Goal: Participate in discussion: Engage in conversation with other users on a specific topic

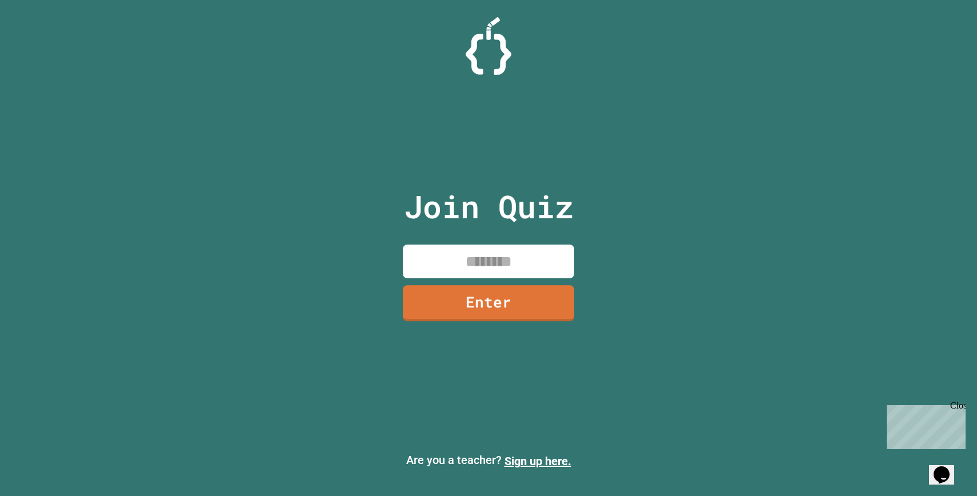
click at [504, 250] on input at bounding box center [488, 261] width 171 height 34
type input "********"
click at [459, 302] on link "Enter" at bounding box center [488, 302] width 166 height 38
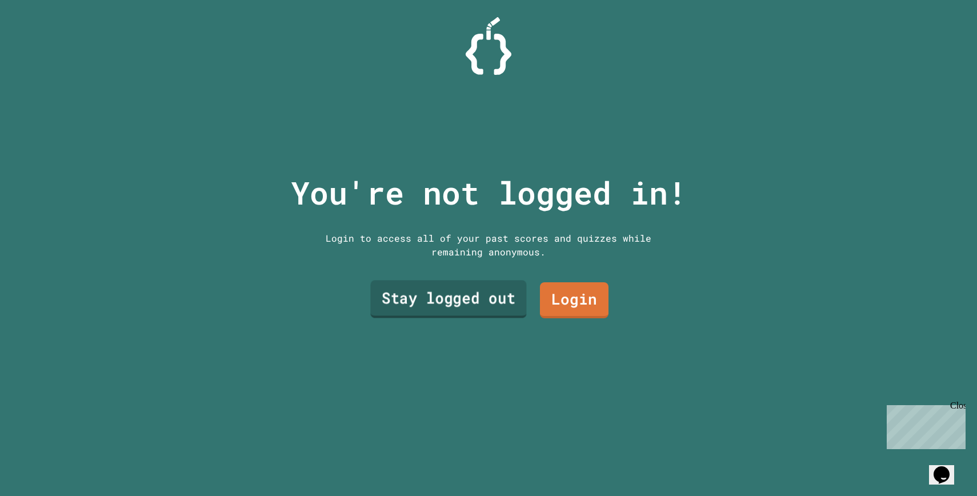
click at [468, 289] on link "Stay logged out" at bounding box center [448, 299] width 156 height 38
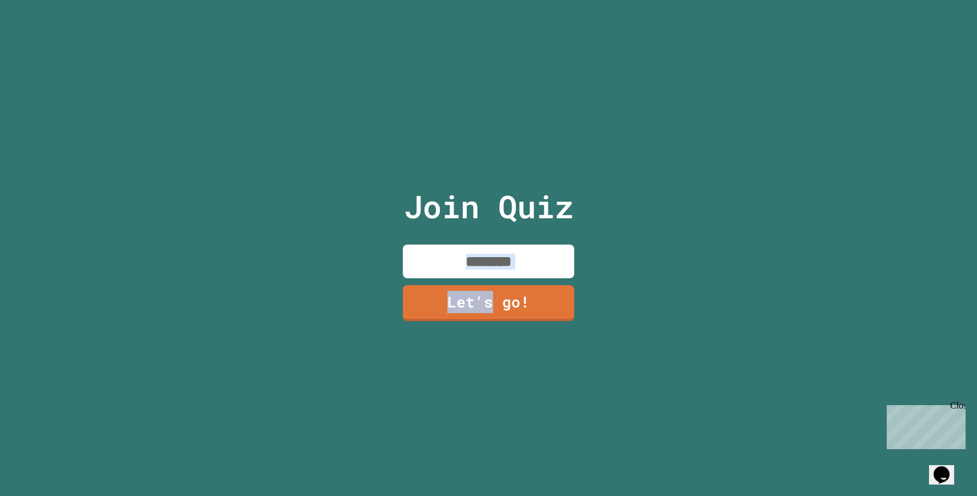
click at [475, 239] on div "Join Quiz Let's go!" at bounding box center [488, 248] width 192 height 496
click at [485, 254] on input at bounding box center [488, 261] width 171 height 34
type input "********"
click at [524, 303] on link "Let's go!" at bounding box center [488, 302] width 170 height 38
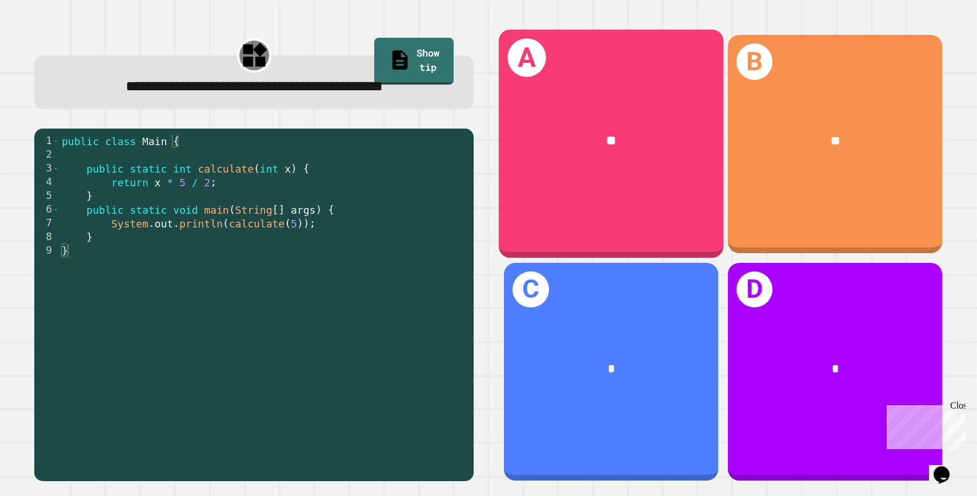
click at [645, 202] on div "A **" at bounding box center [611, 144] width 225 height 228
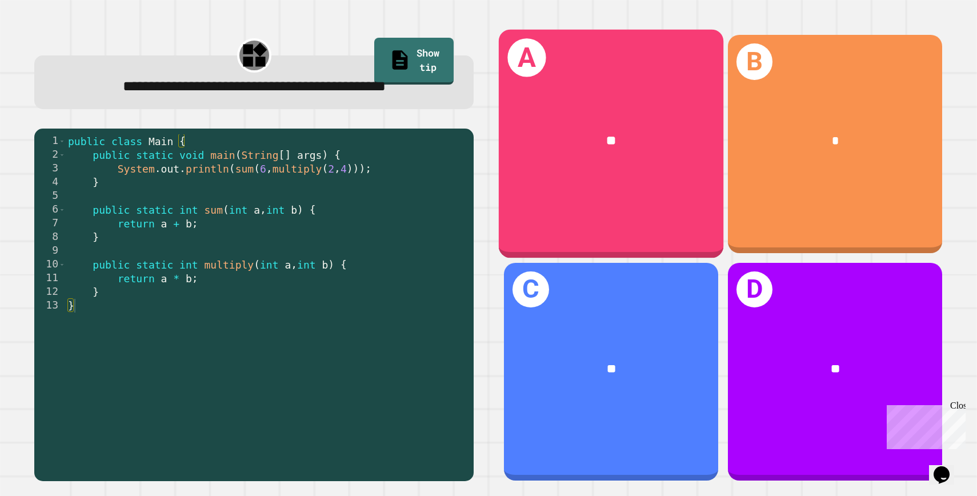
click at [606, 189] on div "A **" at bounding box center [611, 144] width 225 height 228
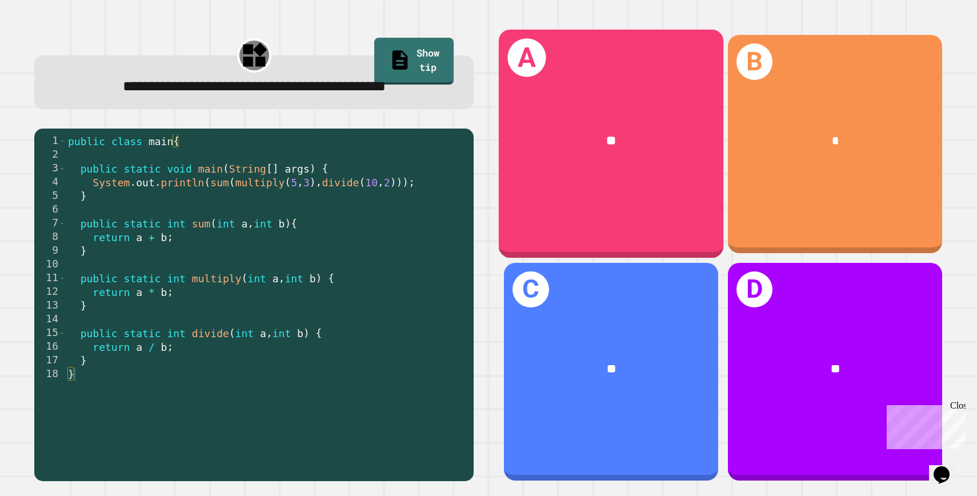
click at [601, 157] on div "**" at bounding box center [611, 140] width 225 height 69
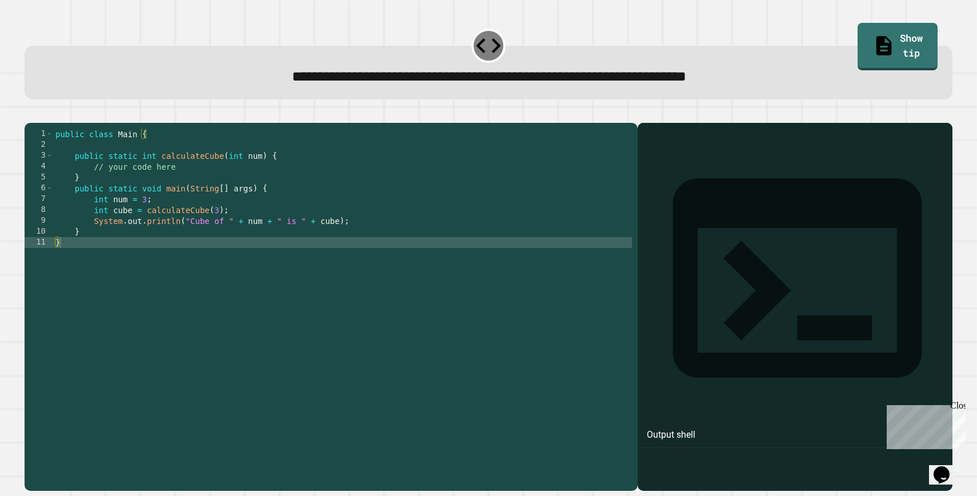
click at [292, 217] on div "public class Main { public static int calculateCube ( int num ) { // your code …" at bounding box center [342, 301] width 579 height 347
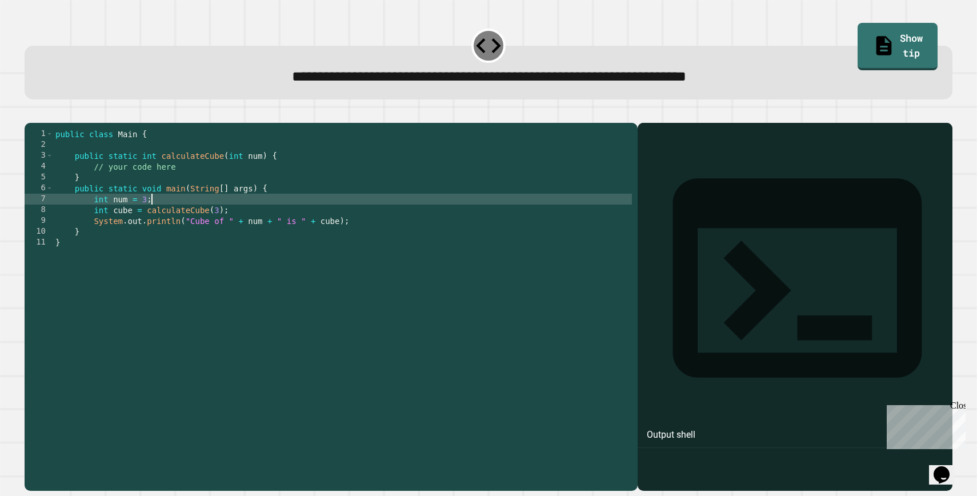
click at [164, 183] on div "public class Main { public static int calculateCube ( int num ) { // your code …" at bounding box center [342, 301] width 579 height 347
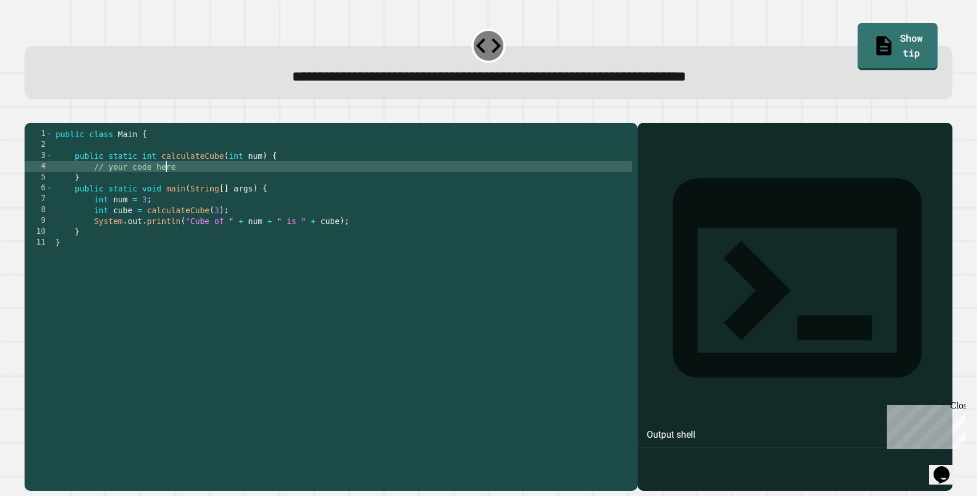
click at [164, 183] on div "public class Main { public static int calculateCube ( int num ) { // your code …" at bounding box center [342, 301] width 579 height 347
click at [107, 186] on div "public class Main { public static int calculateCube ( int num ) { // your code …" at bounding box center [342, 301] width 579 height 347
click at [94, 186] on div "public class Main { public static int calculateCube ( int num ) { // your code …" at bounding box center [342, 301] width 579 height 347
drag, startPoint x: 95, startPoint y: 186, endPoint x: 175, endPoint y: 184, distance: 80.5
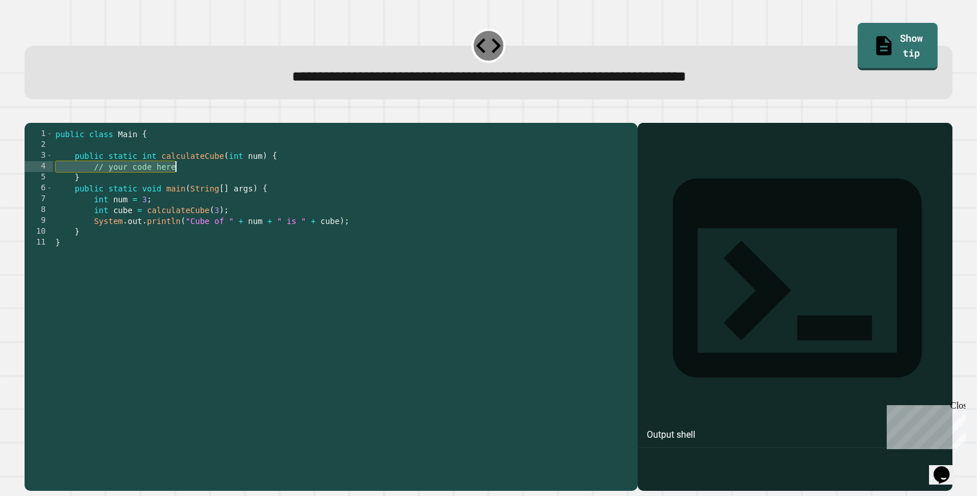
click at [175, 184] on div "public class Main { public static int calculateCube ( int num ) { // your code …" at bounding box center [342, 301] width 579 height 347
type textarea "**********"
type textarea "*"
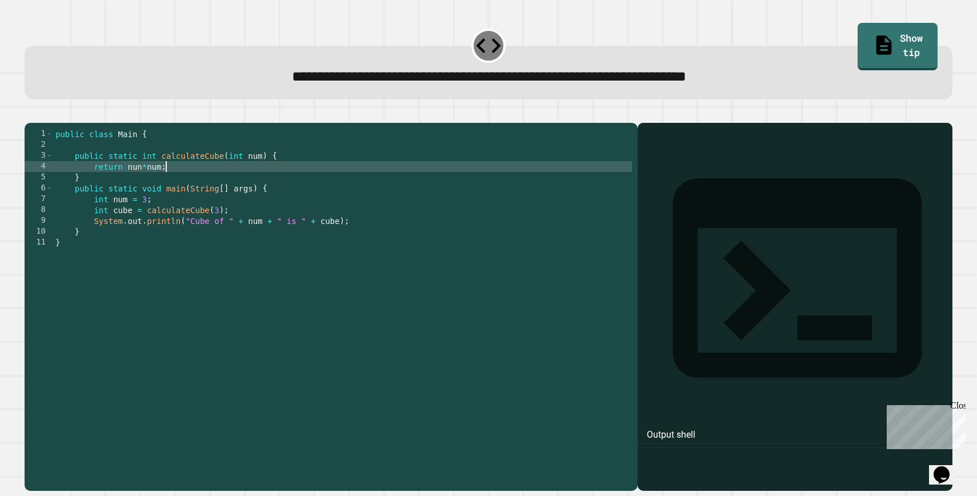
click at [30, 114] on button "button" at bounding box center [30, 114] width 0 height 0
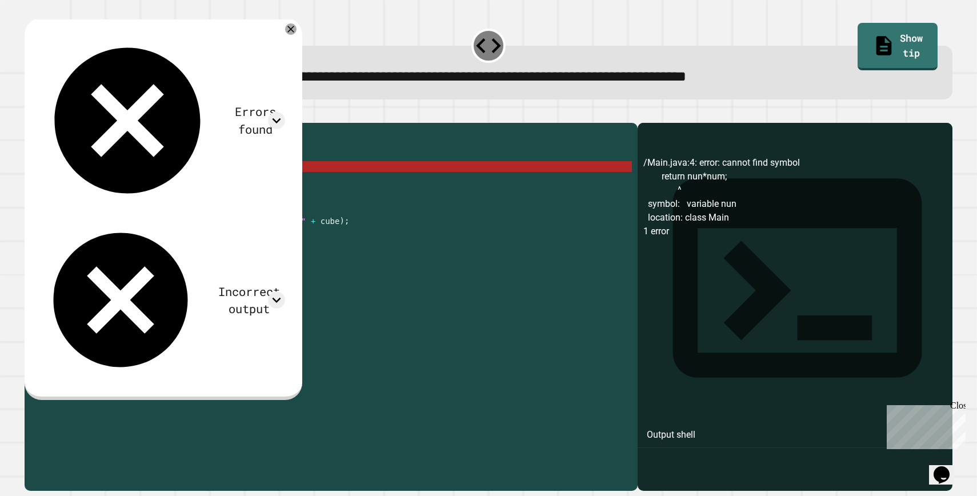
click at [115, 180] on div "public class Main { public static int calculateCube ( int num ) { return nun * …" at bounding box center [342, 301] width 579 height 347
click at [127, 187] on div "public class Main { public static int calculateCube ( int num ) { return nun * …" at bounding box center [342, 301] width 579 height 347
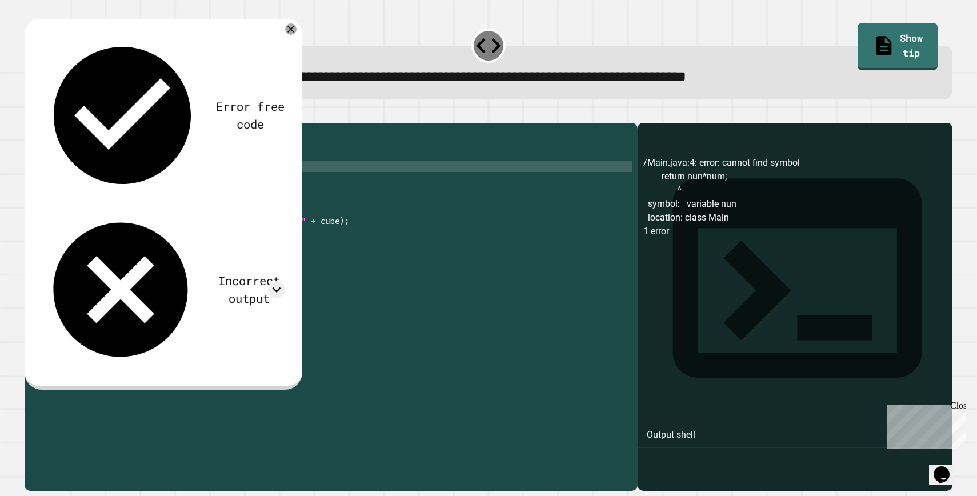
scroll to position [0, 44]
click at [171, 185] on div "public class Main { public static int calculateCube ( int num ) { return ( nun …" at bounding box center [342, 301] width 579 height 347
click at [41, 122] on icon "button" at bounding box center [38, 121] width 6 height 8
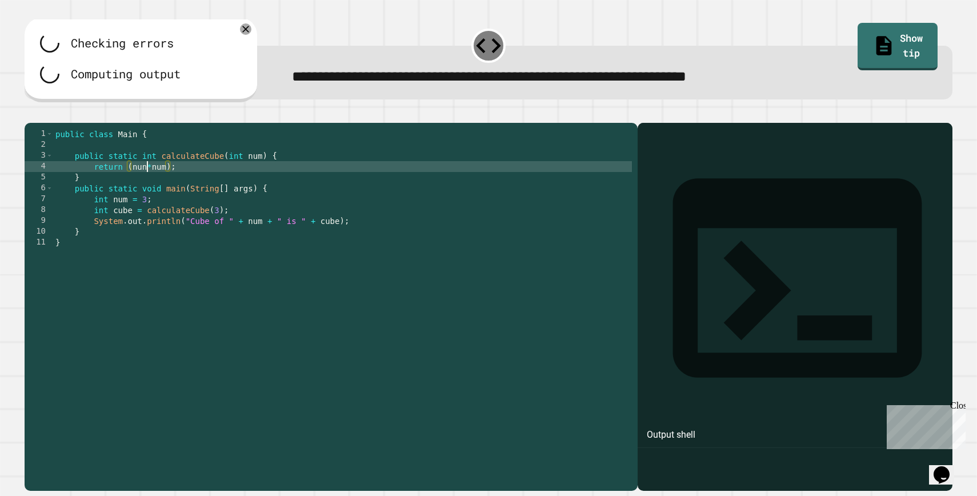
click at [146, 184] on div "public class Main { public static int calculateCube ( int num ) { return ( nun …" at bounding box center [342, 301] width 579 height 347
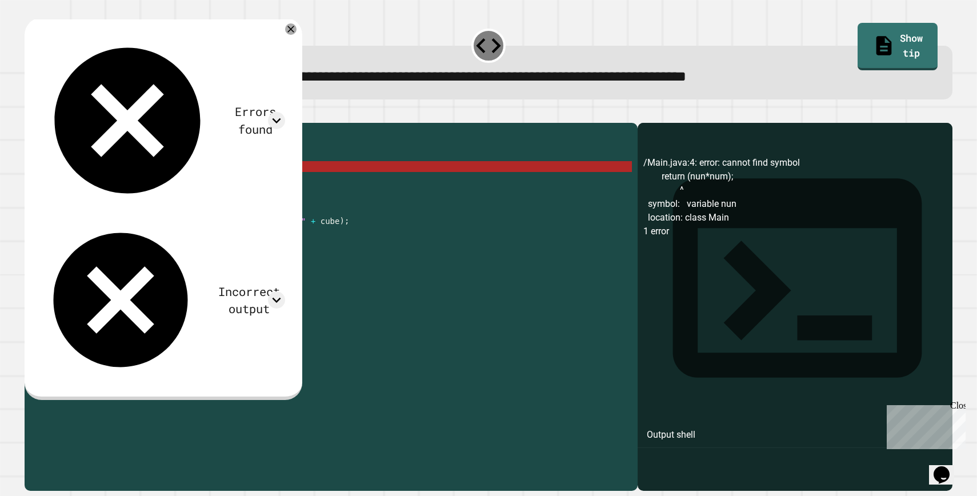
click at [167, 187] on div "public class Main { public static int calculateCube ( int num ) { return ( nun …" at bounding box center [342, 301] width 579 height 347
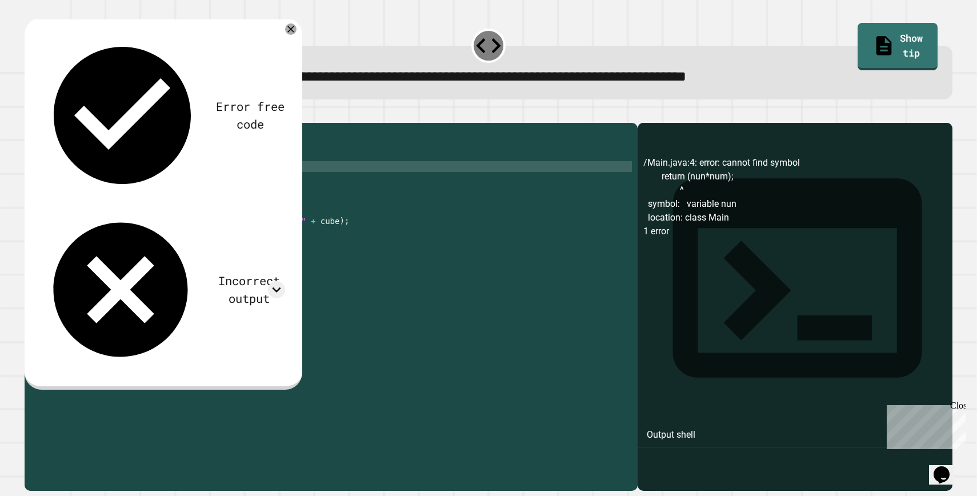
scroll to position [0, 74]
click at [30, 114] on icon "button" at bounding box center [30, 114] width 0 height 0
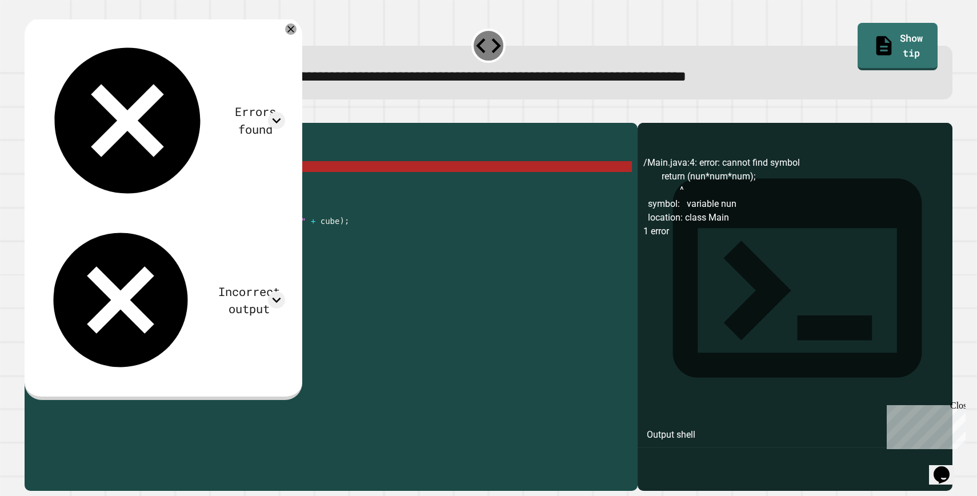
click at [146, 187] on div "public class Main { public static int calculateCube ( int num ) { return ( nun …" at bounding box center [342, 301] width 579 height 347
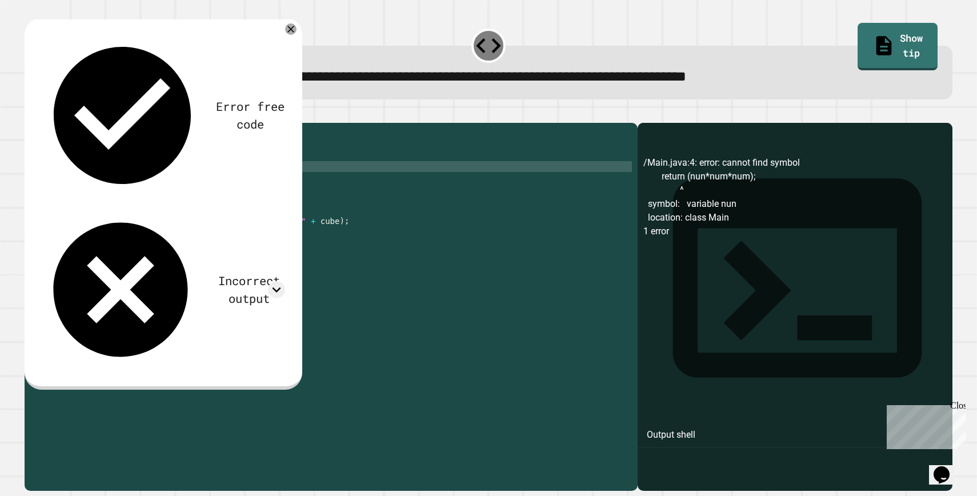
scroll to position [0, 52]
type textarea "**********"
click at [30, 114] on icon "button" at bounding box center [30, 114] width 0 height 0
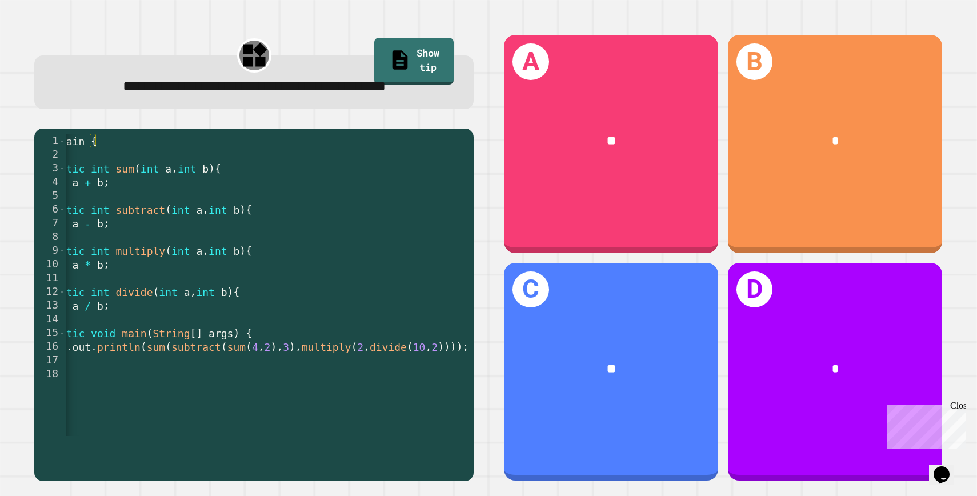
scroll to position [0, 89]
drag, startPoint x: 220, startPoint y: 375, endPoint x: 280, endPoint y: 369, distance: 60.8
click at [280, 369] on div "public class Main { public static int sum ( int a , int b ) { return a + b ; } …" at bounding box center [238, 298] width 523 height 329
drag, startPoint x: 313, startPoint y: 371, endPoint x: 170, endPoint y: 368, distance: 143.4
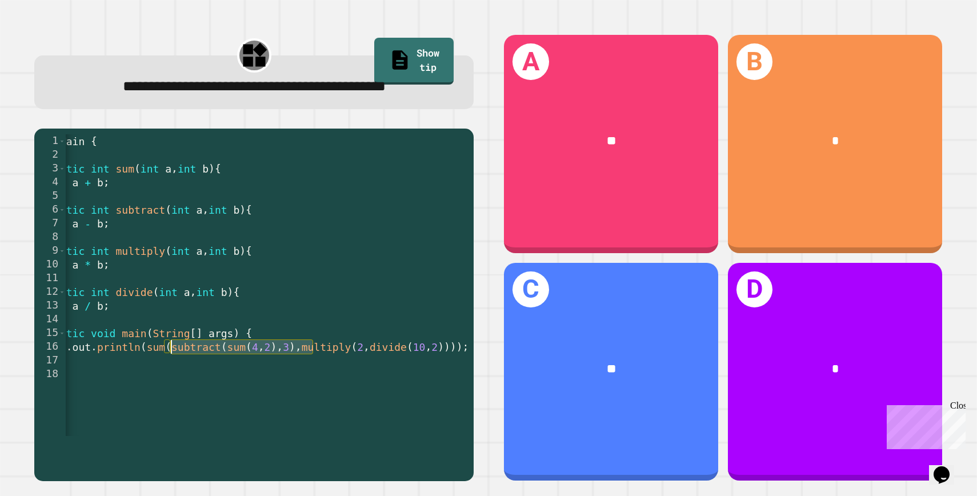
click at [170, 368] on div "public class Main { public static int sum ( int a , int b ) { return a + b ; } …" at bounding box center [238, 298] width 523 height 329
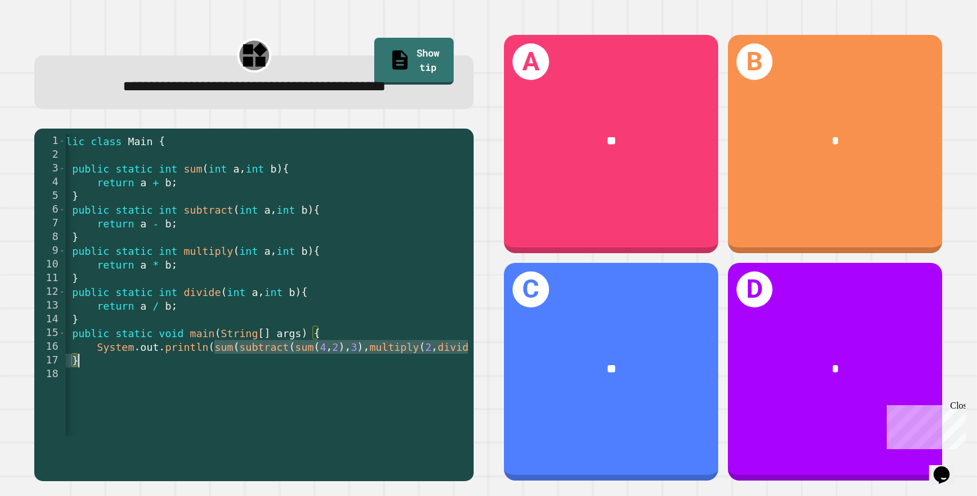
drag, startPoint x: 143, startPoint y: 371, endPoint x: 434, endPoint y: 380, distance: 290.8
click at [434, 380] on div "public class Main { public static int sum ( int a , int b ) { return a + b ; } …" at bounding box center [306, 298] width 523 height 329
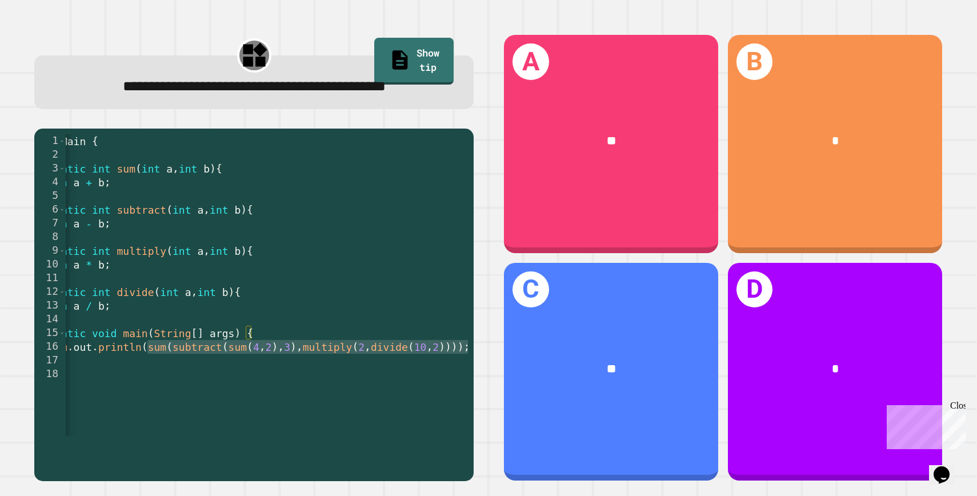
click at [434, 380] on div "public class Main { public static int sum ( int a , int b ) { return a + b ; } …" at bounding box center [239, 298] width 523 height 329
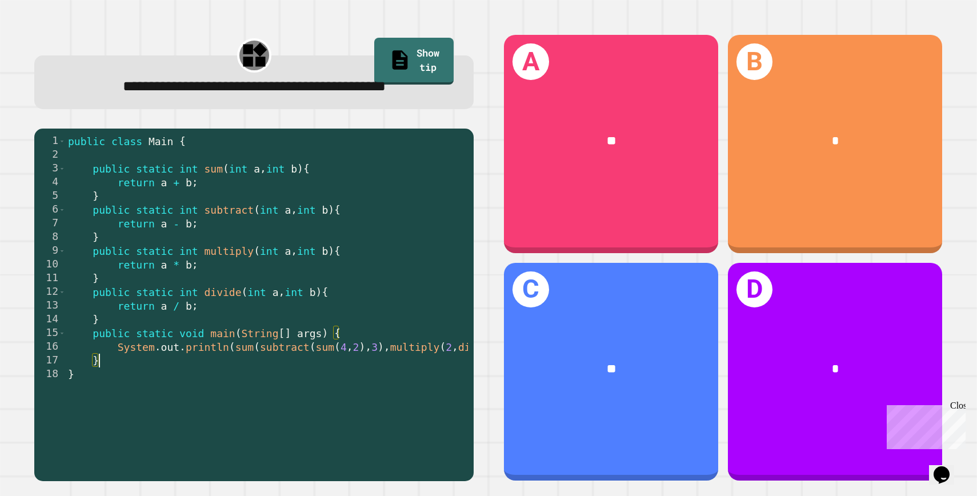
scroll to position [0, 0]
click at [427, 65] on link "Show tip" at bounding box center [413, 60] width 81 height 47
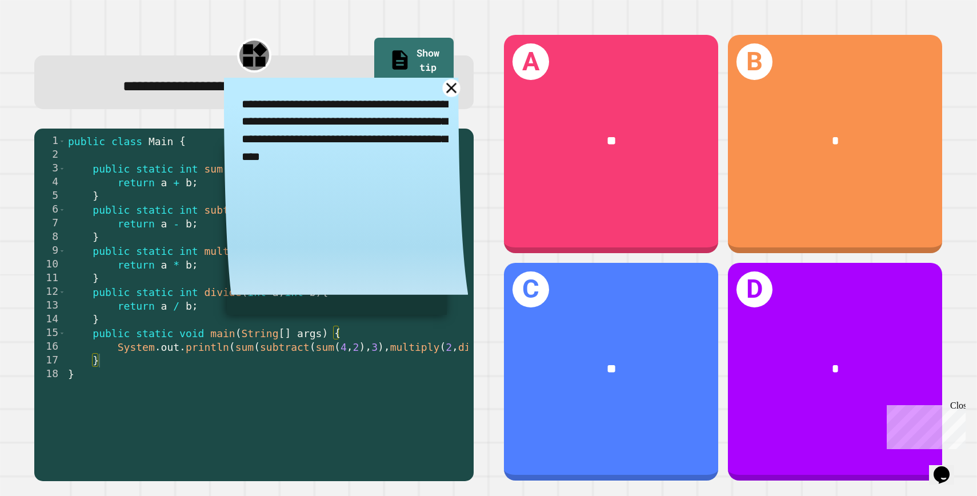
click at [452, 97] on icon at bounding box center [451, 88] width 18 height 18
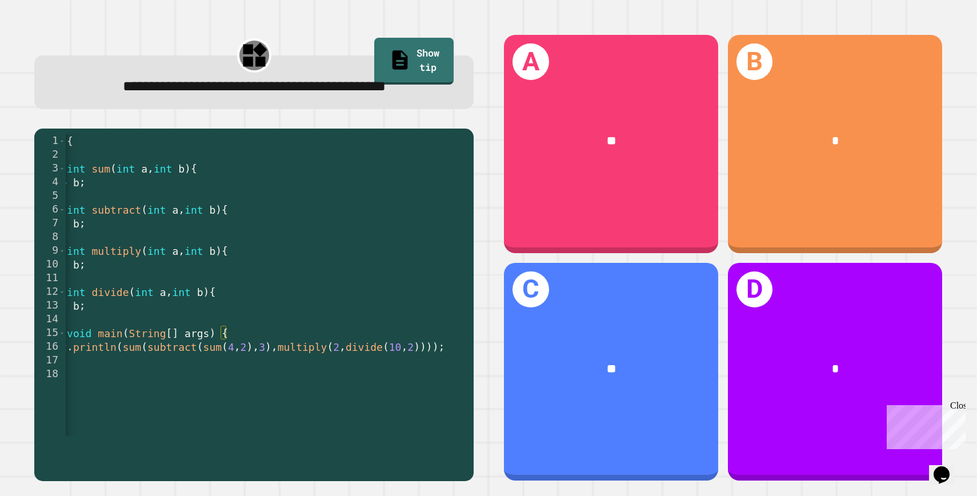
scroll to position [0, 111]
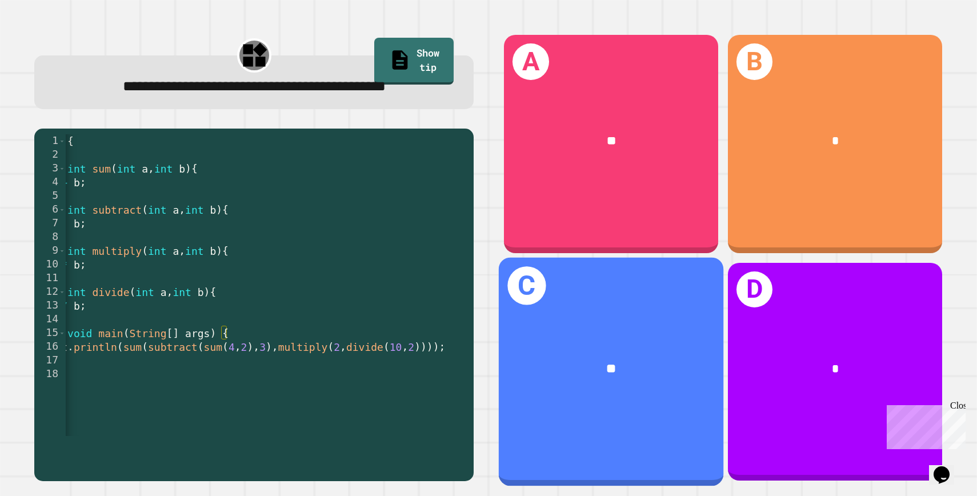
click at [628, 331] on div "C **" at bounding box center [611, 371] width 225 height 228
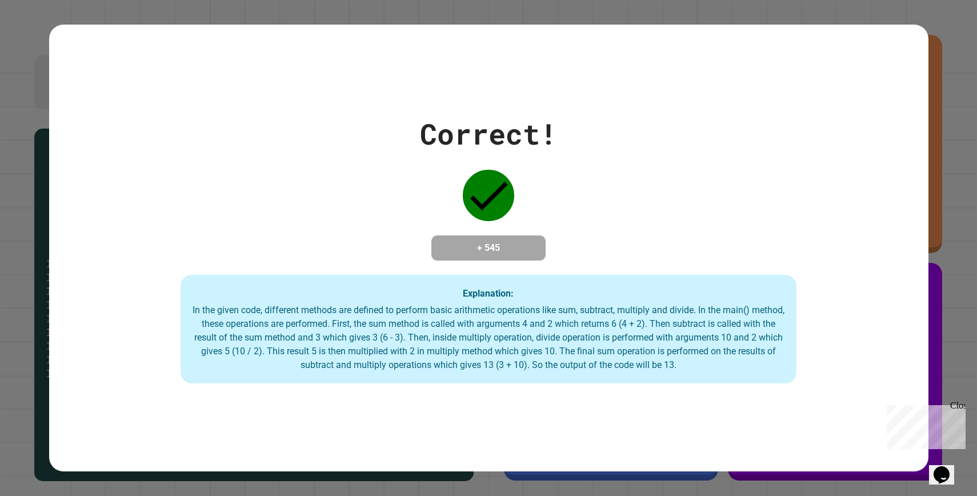
click at [959, 407] on div "Close" at bounding box center [957, 407] width 14 height 14
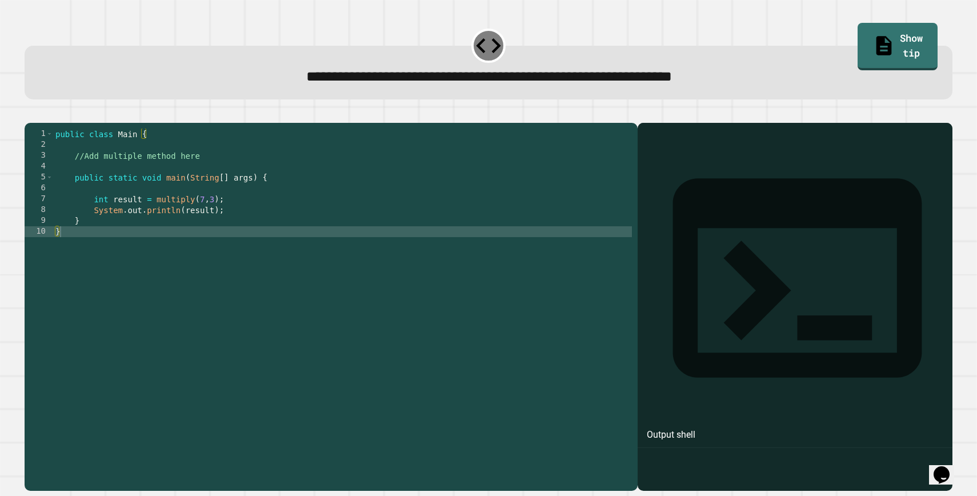
click at [236, 210] on div "public class Main { //Add multiple method here public static void main ( String…" at bounding box center [342, 301] width 579 height 347
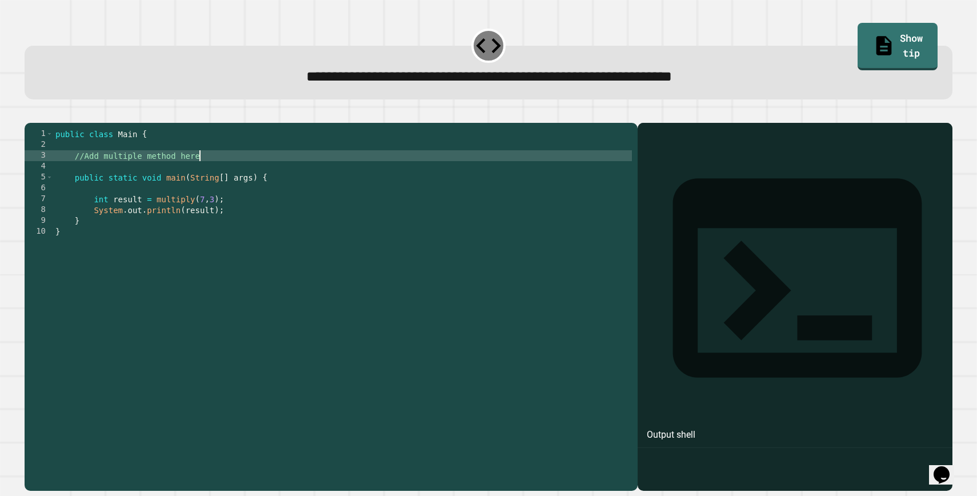
click at [204, 171] on div "public class Main { //Add multiple method here public static void main ( String…" at bounding box center [342, 301] width 579 height 347
type textarea "*"
type textarea "**********"
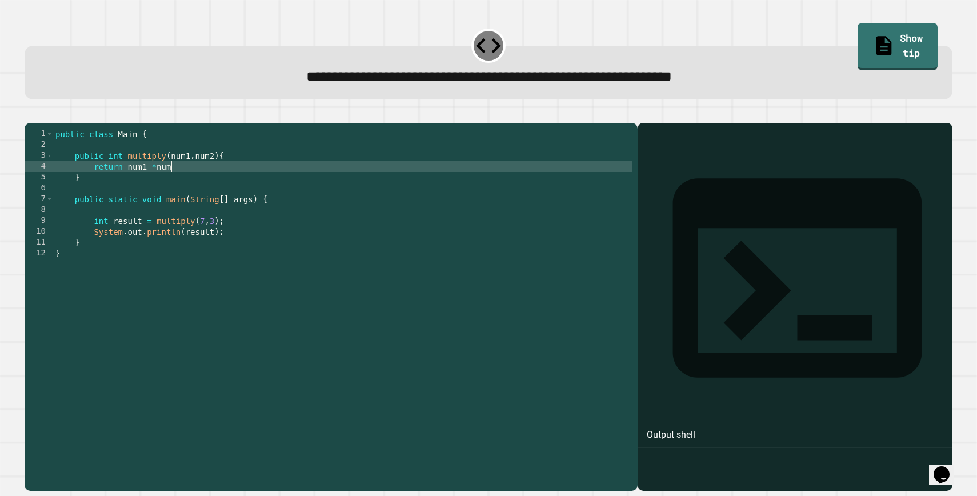
scroll to position [0, 68]
click at [53, 122] on div at bounding box center [489, 116] width 928 height 14
click at [41, 122] on icon "button" at bounding box center [38, 121] width 6 height 8
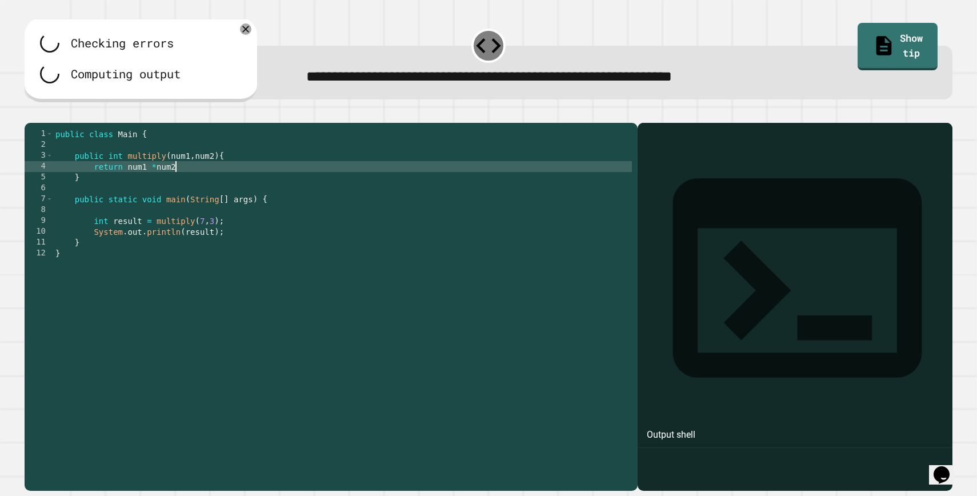
click at [191, 182] on div "public class Main { public int multiply ( num1 , num2 ) { return num1 * num2 } …" at bounding box center [342, 301] width 579 height 347
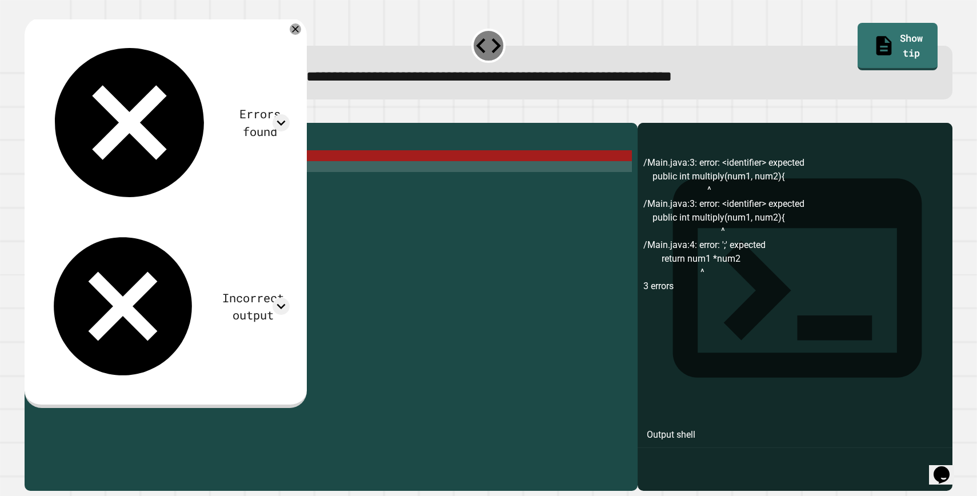
scroll to position [0, 71]
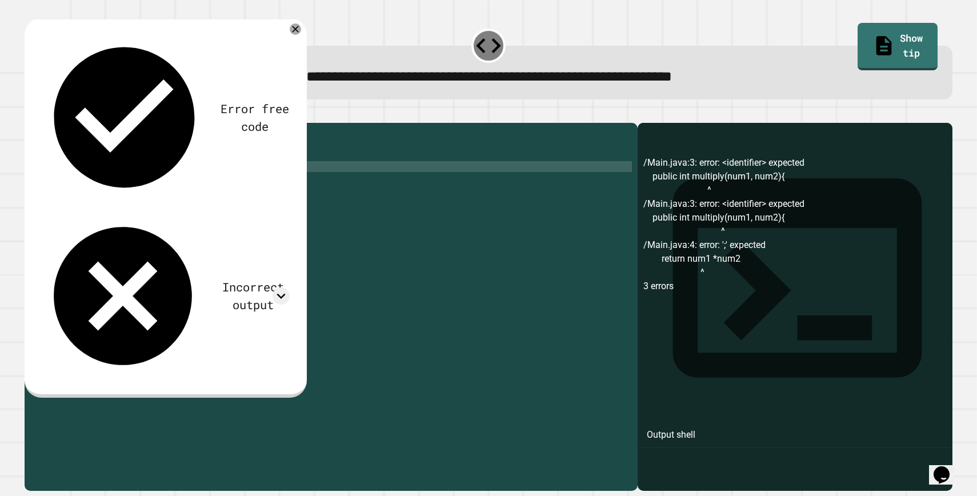
click at [30, 114] on icon "button" at bounding box center [30, 114] width 0 height 0
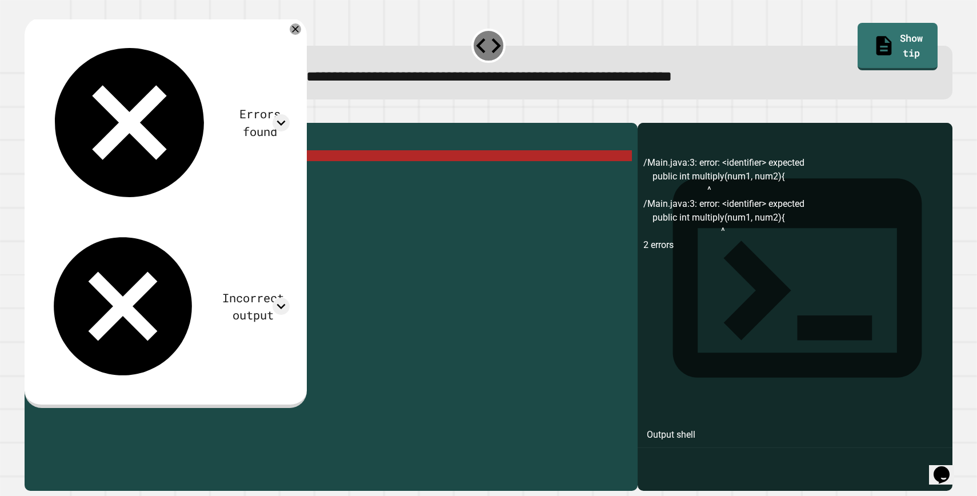
click at [130, 171] on div "public class Main { public int multiply ( num1 , num2 ) { return num1 * num2 ; …" at bounding box center [342, 301] width 579 height 347
click at [117, 171] on div "public class Main { public int multiply ( num1 , num2 ) { return num1 * num2 ; …" at bounding box center [342, 301] width 579 height 347
click at [98, 172] on div "public class Main { public int multiply ( num1 , num2 ) { return num1 * num2 ; …" at bounding box center [342, 301] width 579 height 347
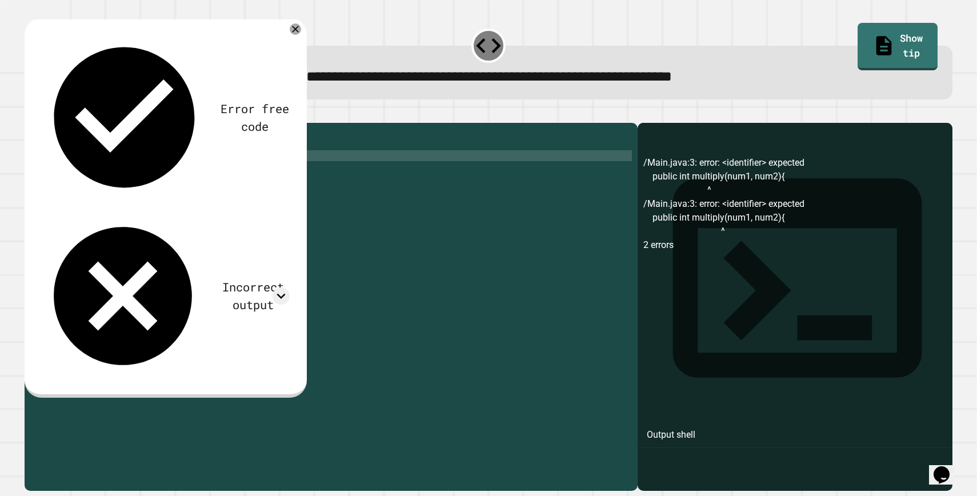
scroll to position [0, 46]
click at [30, 114] on icon "button" at bounding box center [30, 114] width 0 height 0
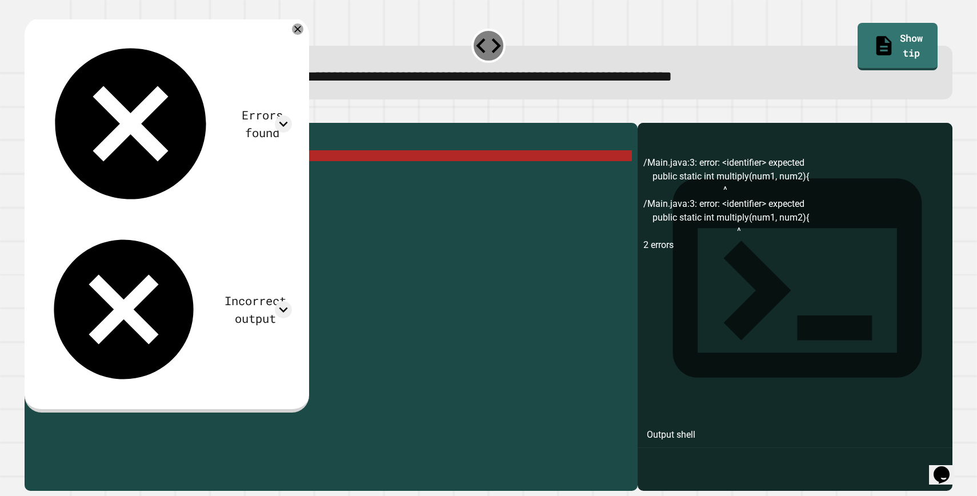
click at [132, 172] on div "public class Main { public static int multiply ( num1 , num2 ) { return num1 * …" at bounding box center [342, 301] width 579 height 347
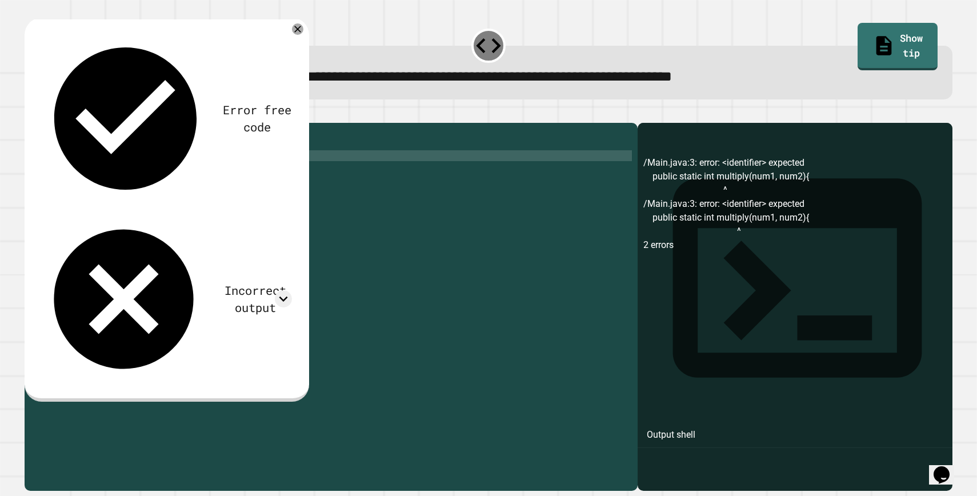
scroll to position [0, 49]
click at [188, 217] on div "public class Main { public static int multiply ( num1 , num2 ) { return num1 * …" at bounding box center [342, 301] width 579 height 347
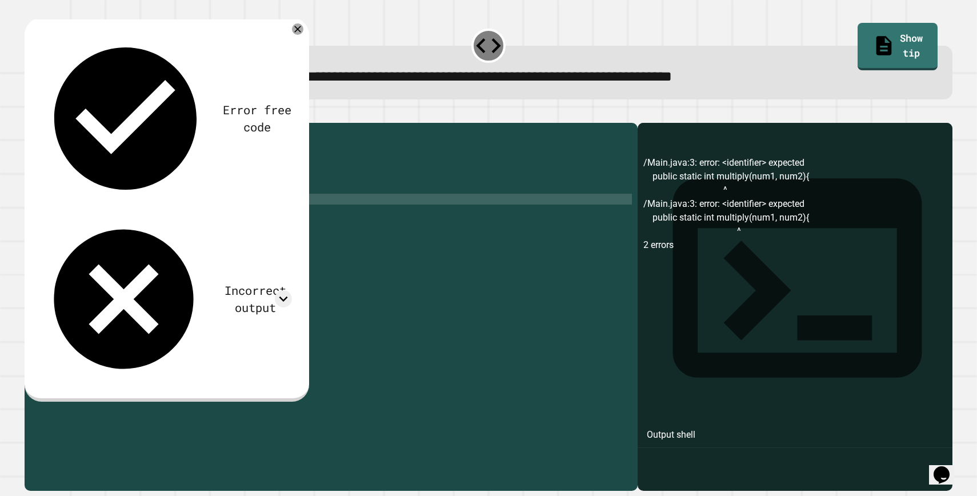
click at [180, 239] on div "public class Main { public static int multiply ( num1 , num2 ) { return num1 * …" at bounding box center [342, 301] width 579 height 347
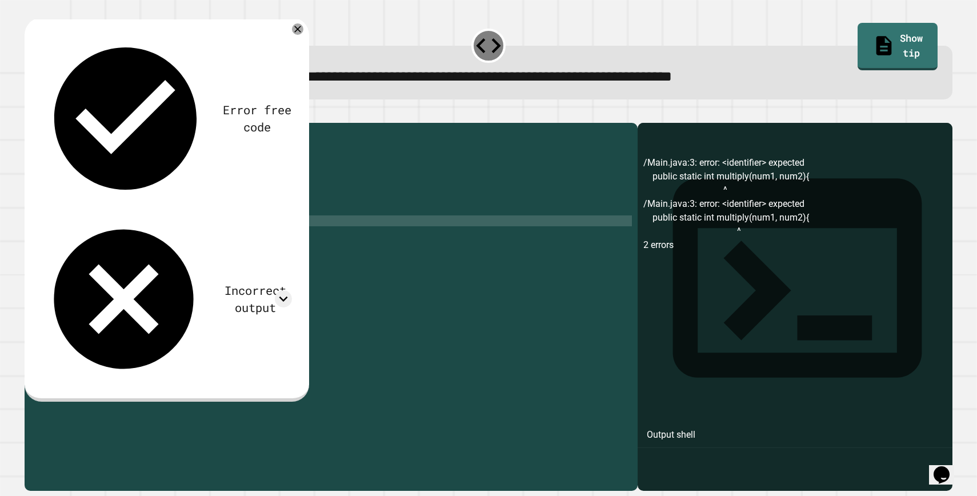
click at [180, 239] on div "public class Main { public static int multiply ( num1 , num2 ) { return num1 * …" at bounding box center [342, 301] width 579 height 347
click at [182, 174] on div "public class Main { public static int multiply ( num1 , num2 ) { return num1 * …" at bounding box center [342, 301] width 579 height 347
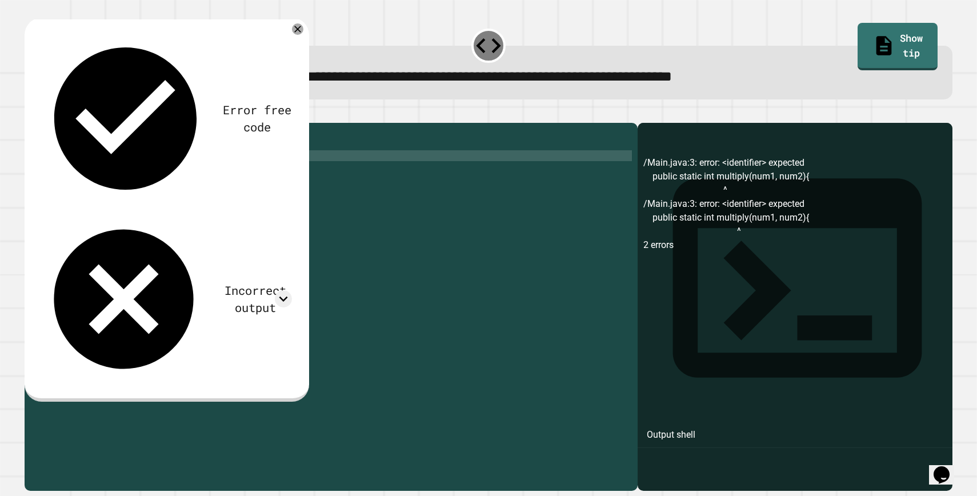
click at [182, 174] on div "public class Main { public static int multiply ( num1 , num2 ) { return num1 * …" at bounding box center [342, 301] width 579 height 347
click at [154, 184] on div "public class Main { public static int multiply ( num1 , num2 ) { return num1 * …" at bounding box center [342, 301] width 579 height 347
click at [30, 114] on icon "button" at bounding box center [30, 114] width 0 height 0
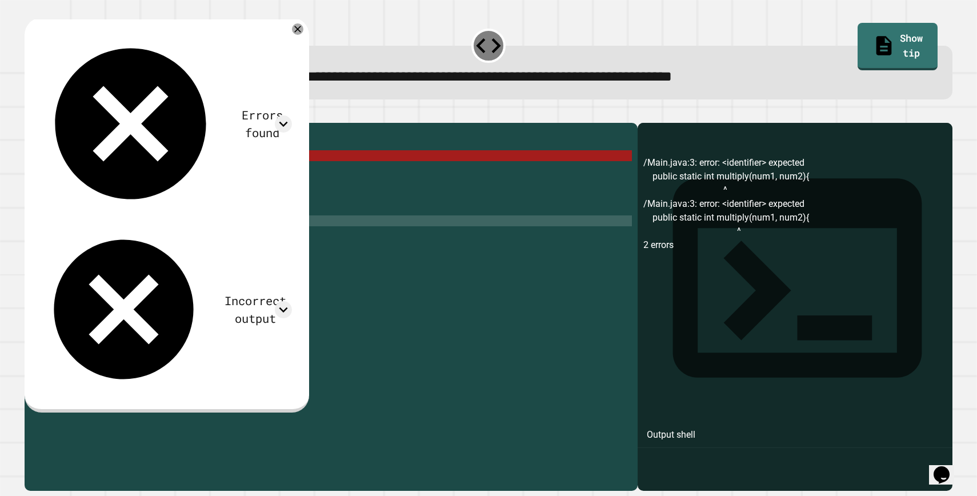
click at [181, 241] on div "public class Main { public static int multiply ( num1 , num2 ) { return num1 * …" at bounding box center [342, 301] width 579 height 347
click at [174, 175] on div "public class Main { public static int multiply ( num1 , num2 ) { return num1 * …" at bounding box center [342, 301] width 579 height 347
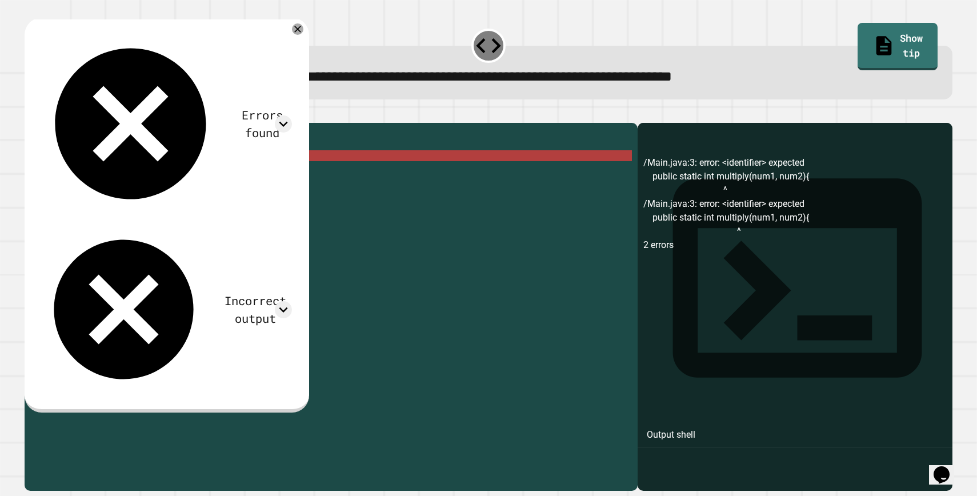
click at [174, 175] on div "public class Main { public static int multiply ( num1 , num2 ) { return num1 * …" at bounding box center [342, 301] width 579 height 347
paste textarea "********"
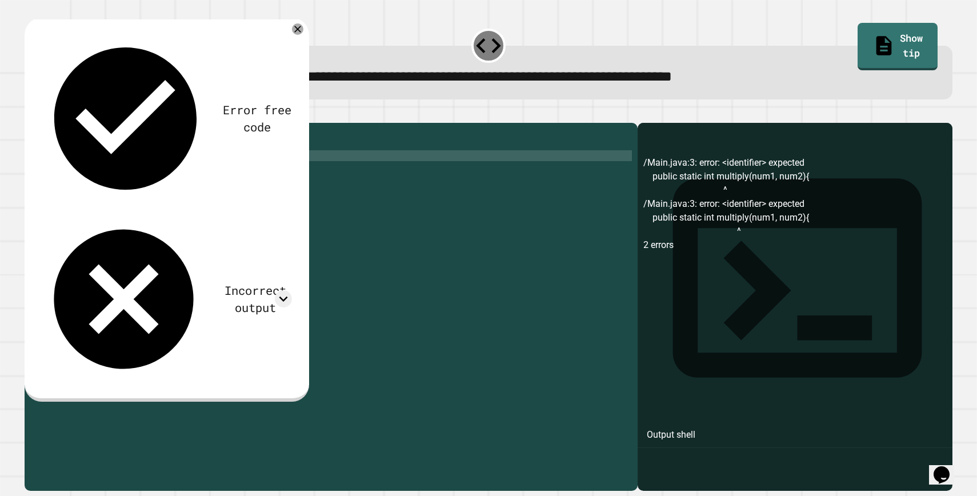
click at [181, 174] on div "public class Main { public static int multiply ( num1 , num2 ) { return num1 * …" at bounding box center [342, 301] width 579 height 347
click at [144, 175] on div "public class Main { public static int multiply ( num1 , num2 ) { return num1 * …" at bounding box center [342, 301] width 579 height 347
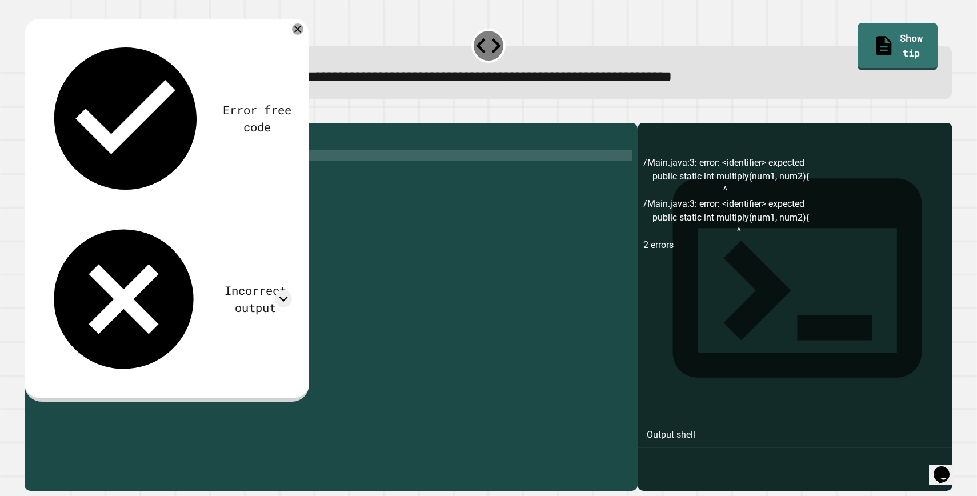
click at [30, 114] on icon "button" at bounding box center [30, 114] width 0 height 0
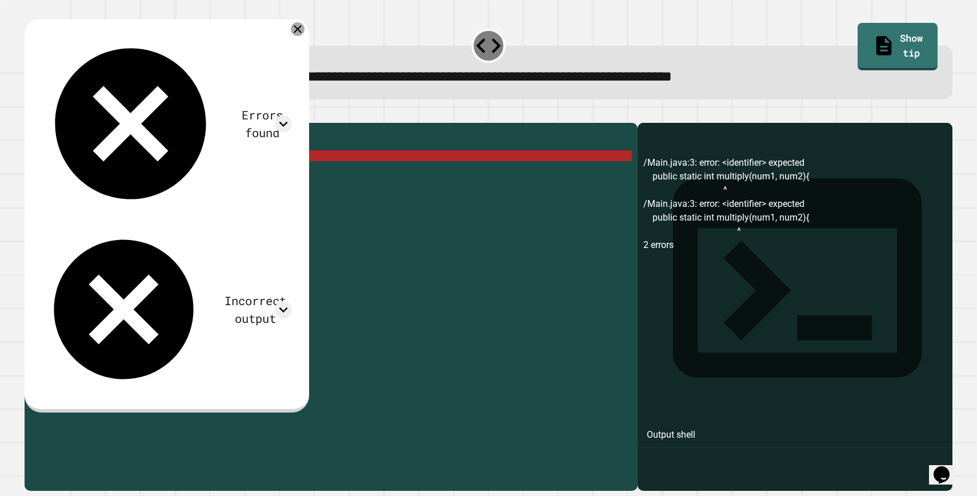
click at [304, 33] on icon at bounding box center [298, 29] width 14 height 14
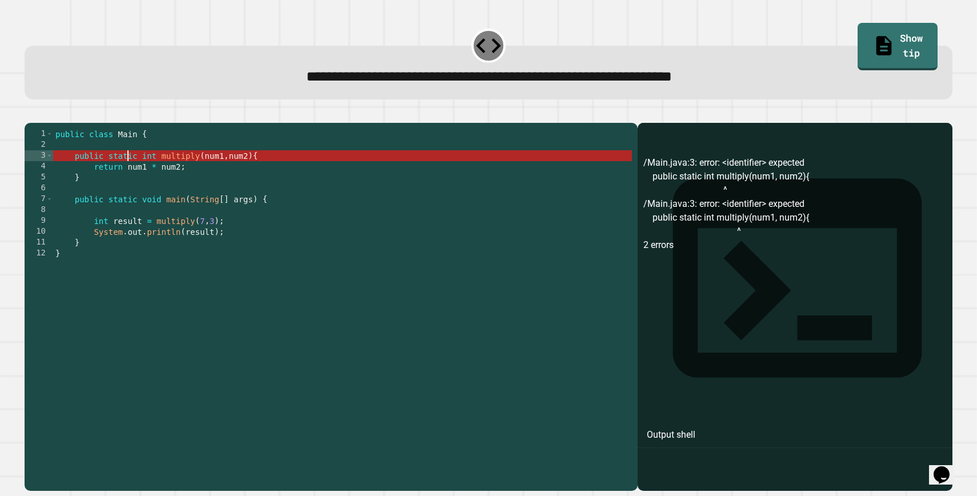
click at [128, 171] on div "public class Main { public static int multiply ( num1 , num2 ) { return num1 * …" at bounding box center [342, 301] width 579 height 347
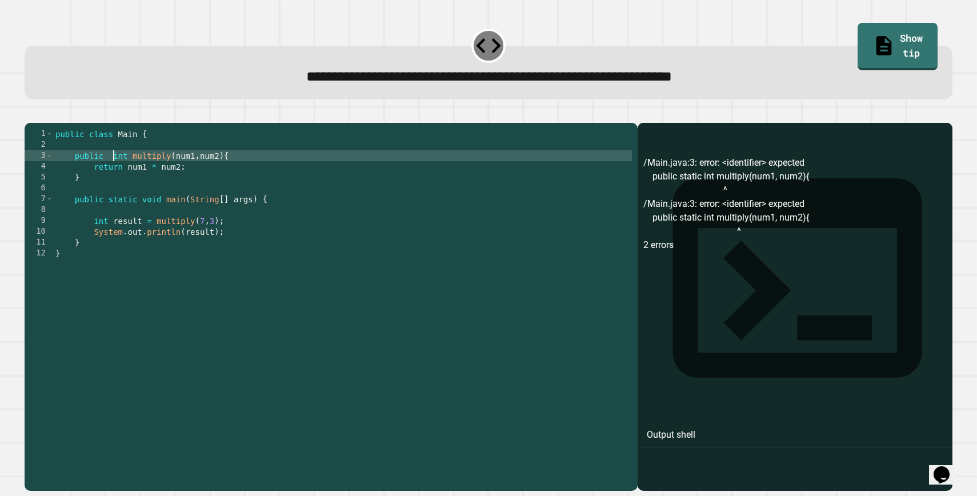
type textarea "**********"
click at [30, 114] on icon "button" at bounding box center [30, 114] width 0 height 0
